Goal: Transaction & Acquisition: Download file/media

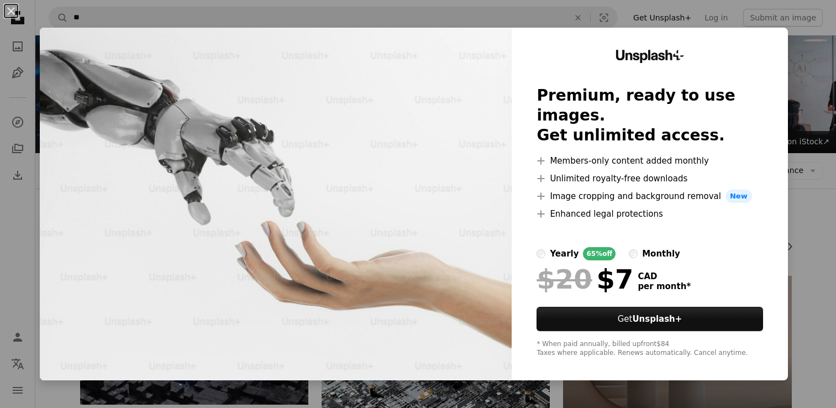
scroll to position [553, 0]
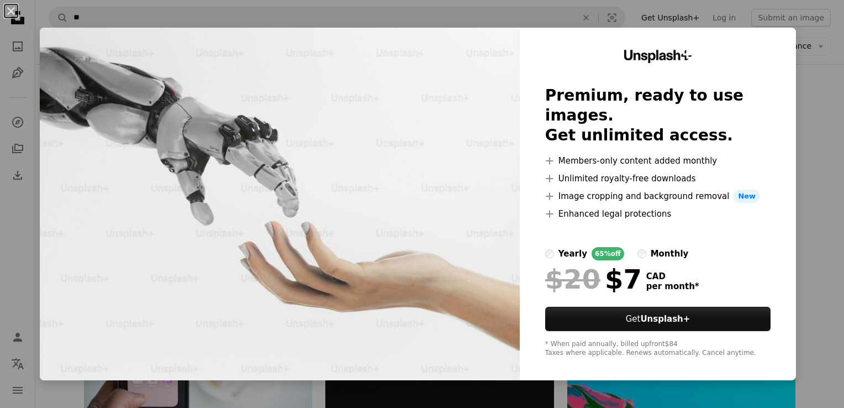
click at [818, 160] on div "An X shape Unsplash+ Premium, ready to use images. Get unlimited access. A plus…" at bounding box center [422, 204] width 844 height 408
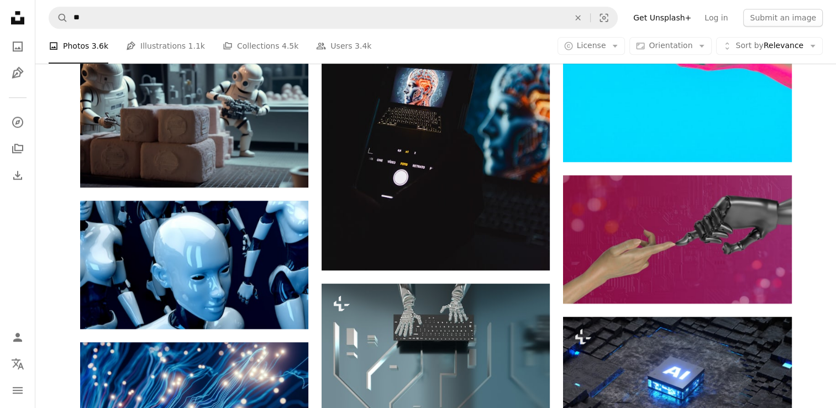
scroll to position [995, 0]
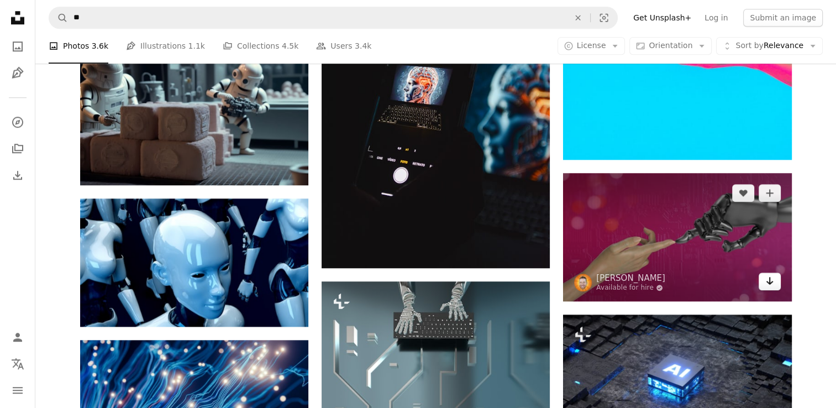
click at [766, 281] on icon "Arrow pointing down" at bounding box center [769, 280] width 9 height 13
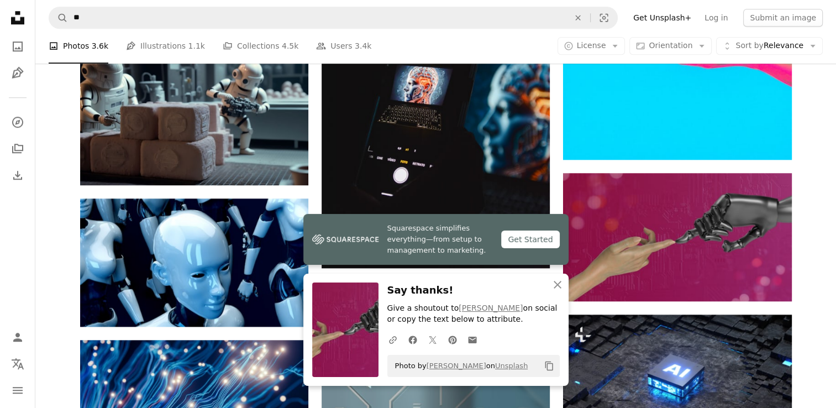
click at [818, 187] on div "Plus sign for Unsplash+ A heart A plus sign Getty Images For Unsplash+ A lock D…" at bounding box center [435, 121] width 801 height 1681
click at [554, 288] on icon "button" at bounding box center [558, 285] width 8 height 8
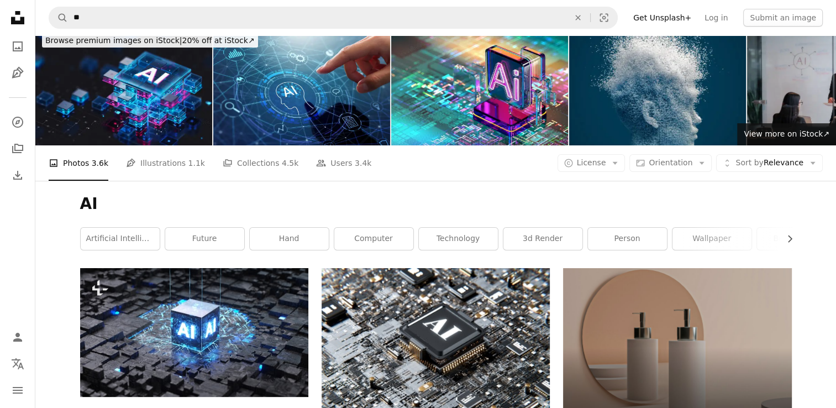
scroll to position [0, 0]
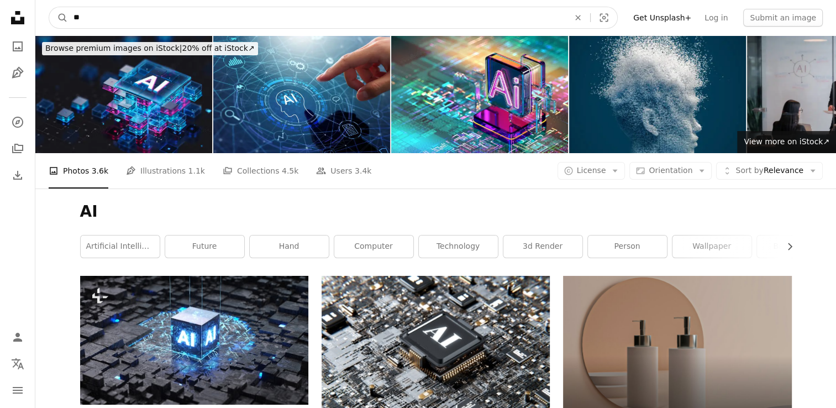
click at [133, 15] on input "**" at bounding box center [317, 17] width 498 height 21
type input "********"
click at [49, 7] on button "A magnifying glass" at bounding box center [58, 17] width 19 height 21
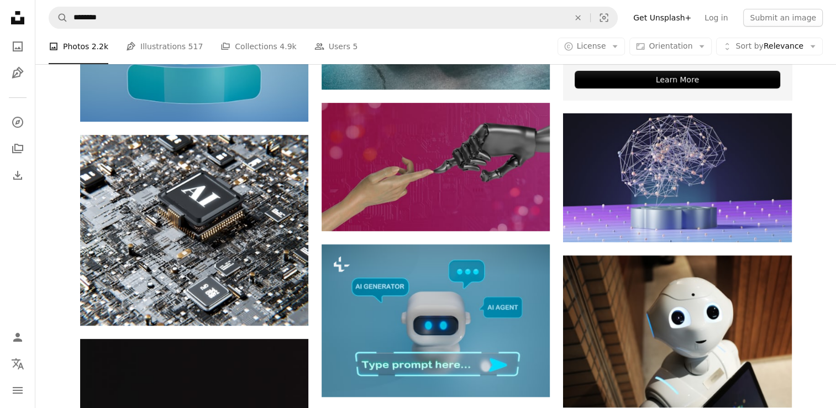
scroll to position [30, 0]
